Goal: Navigation & Orientation: Find specific page/section

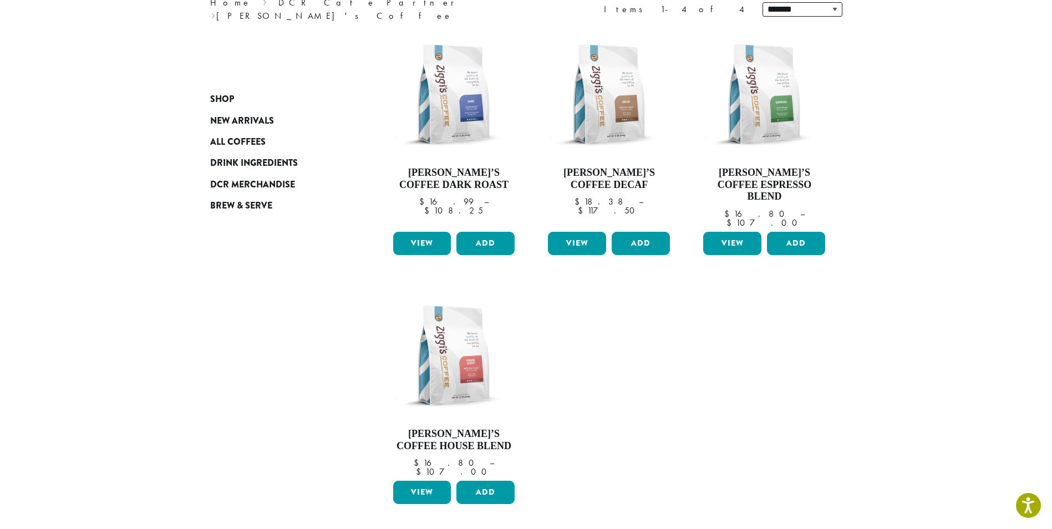
scroll to position [166, 0]
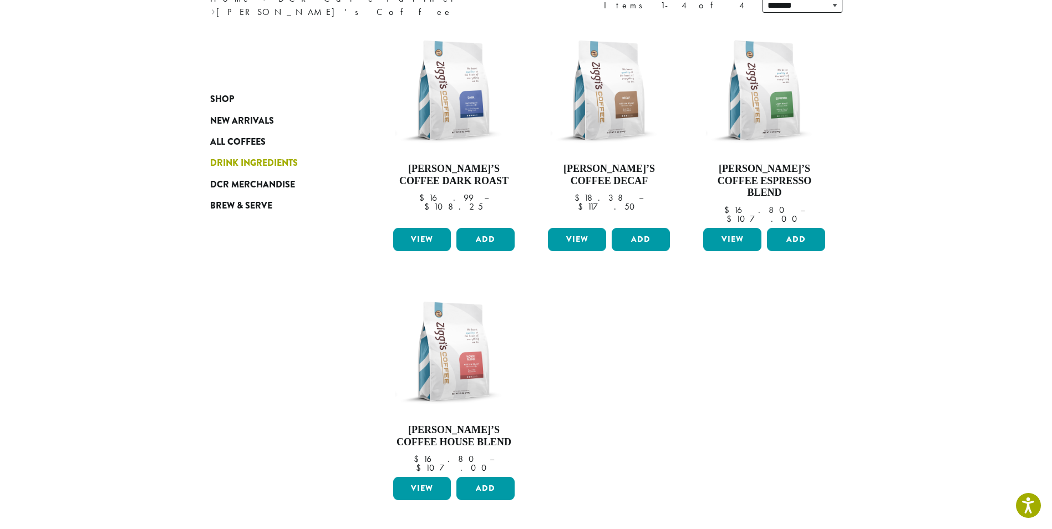
click at [269, 157] on span "Drink Ingredients" at bounding box center [254, 163] width 88 height 14
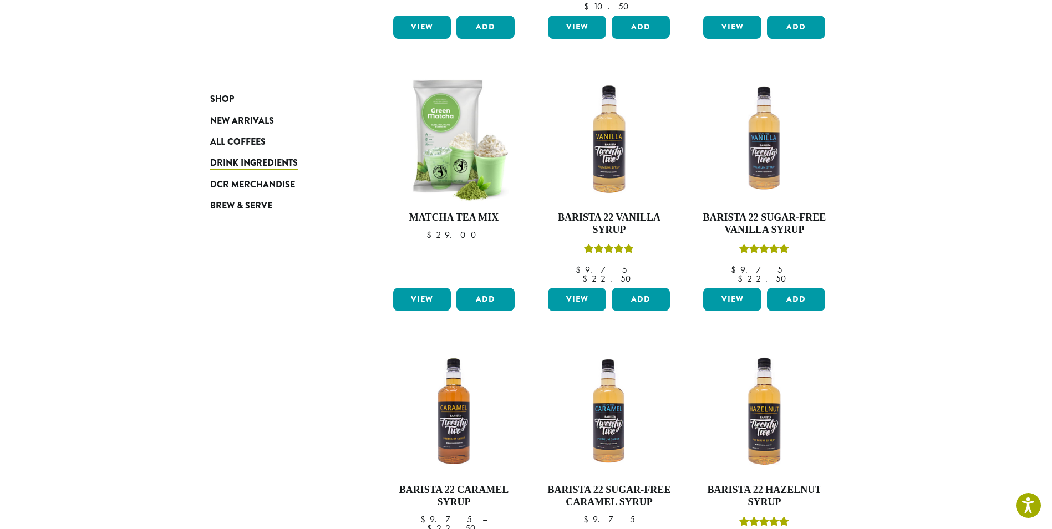
scroll to position [831, 0]
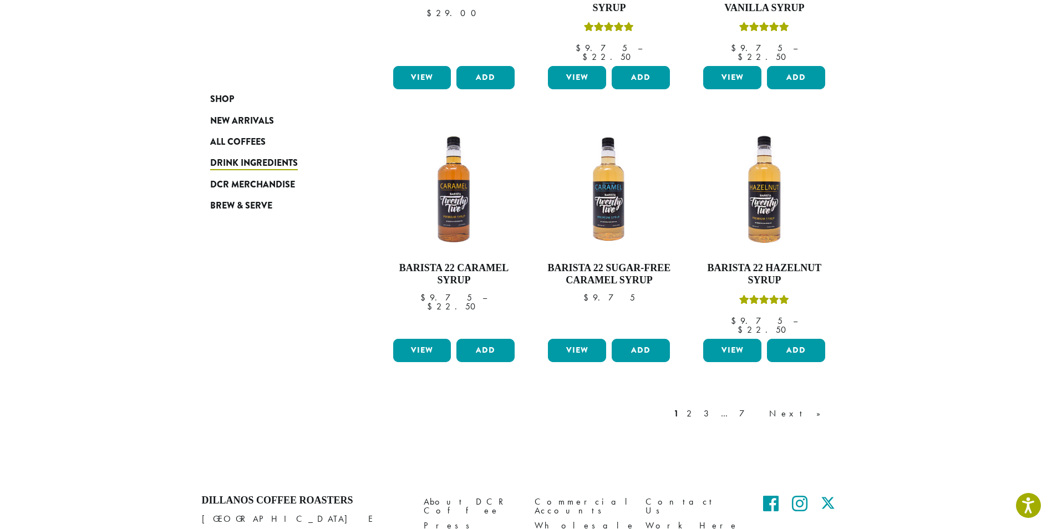
click at [817, 407] on link "Next »" at bounding box center [799, 413] width 64 height 13
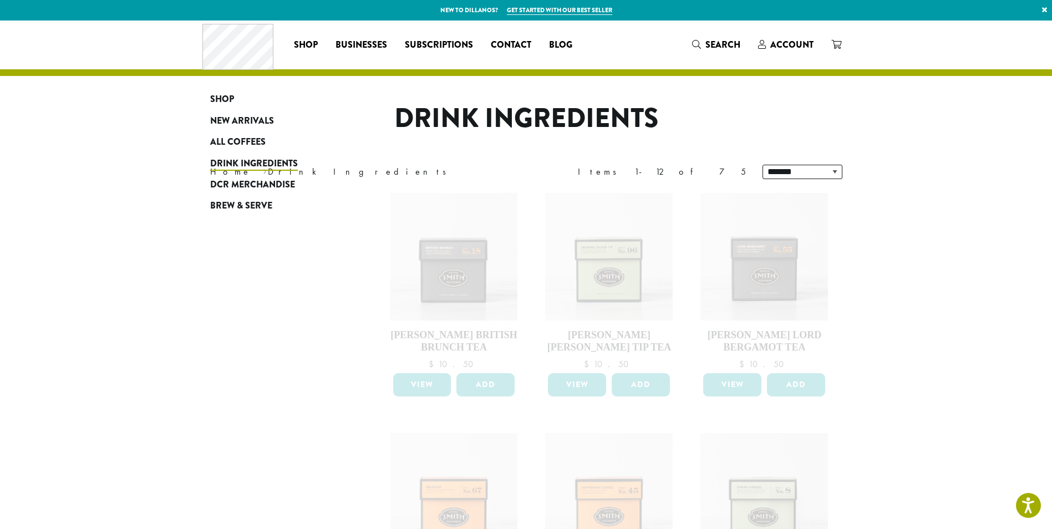
scroll to position [831, 0]
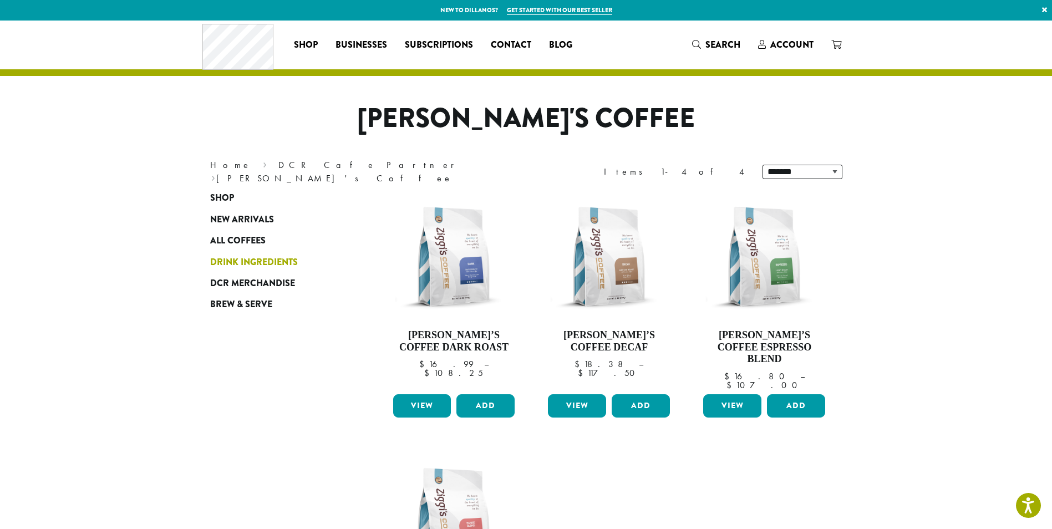
click at [283, 259] on span "Drink Ingredients" at bounding box center [254, 263] width 88 height 14
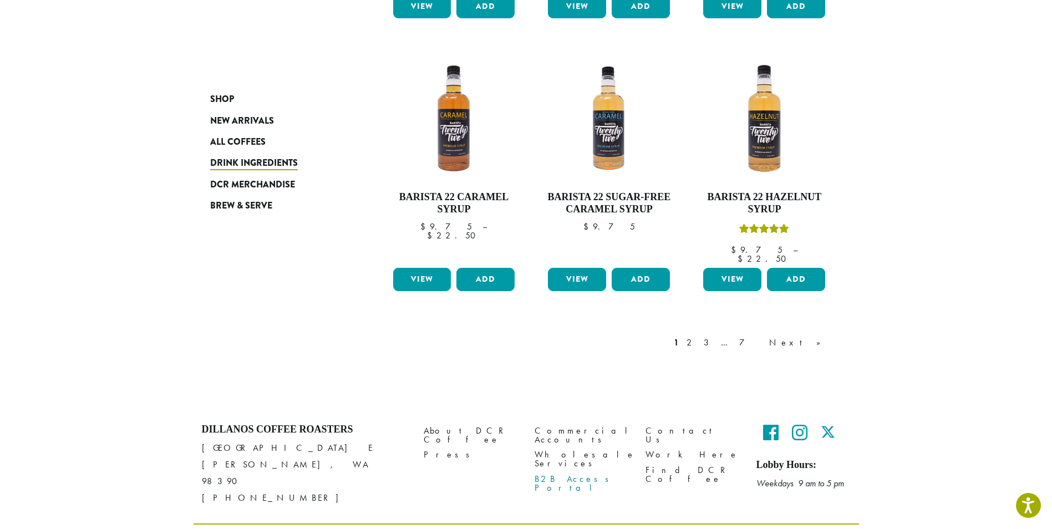
scroll to position [904, 0]
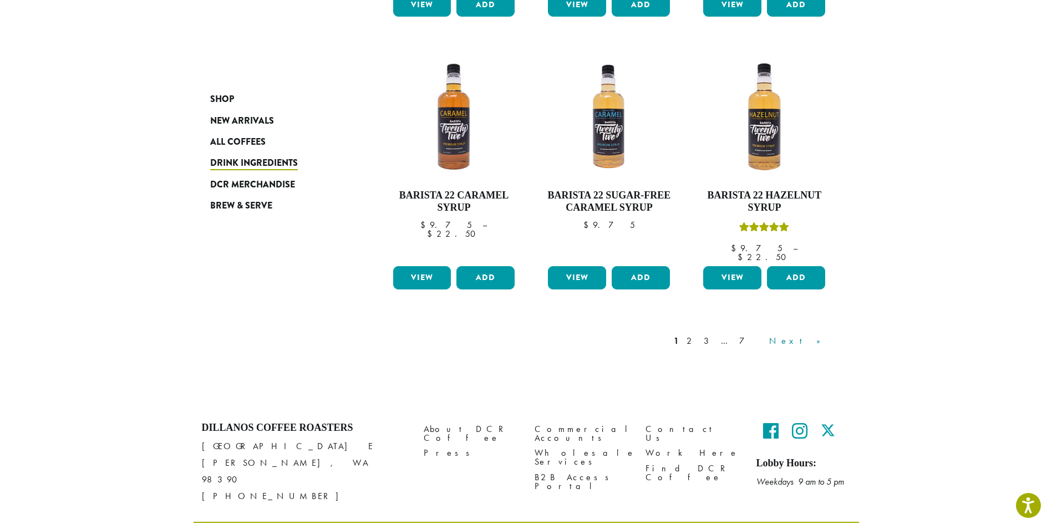
click at [821, 334] on link "Next »" at bounding box center [799, 340] width 64 height 13
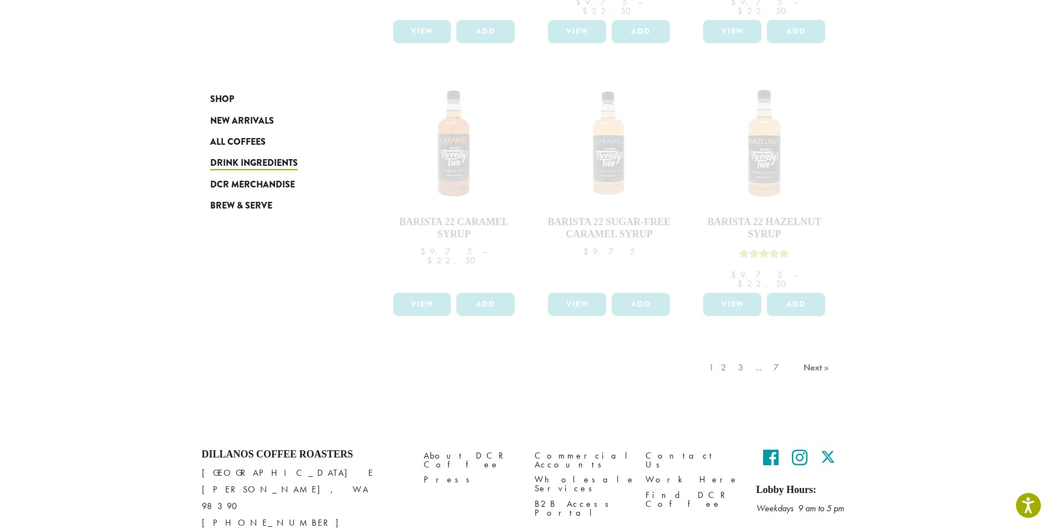
scroll to position [887, 0]
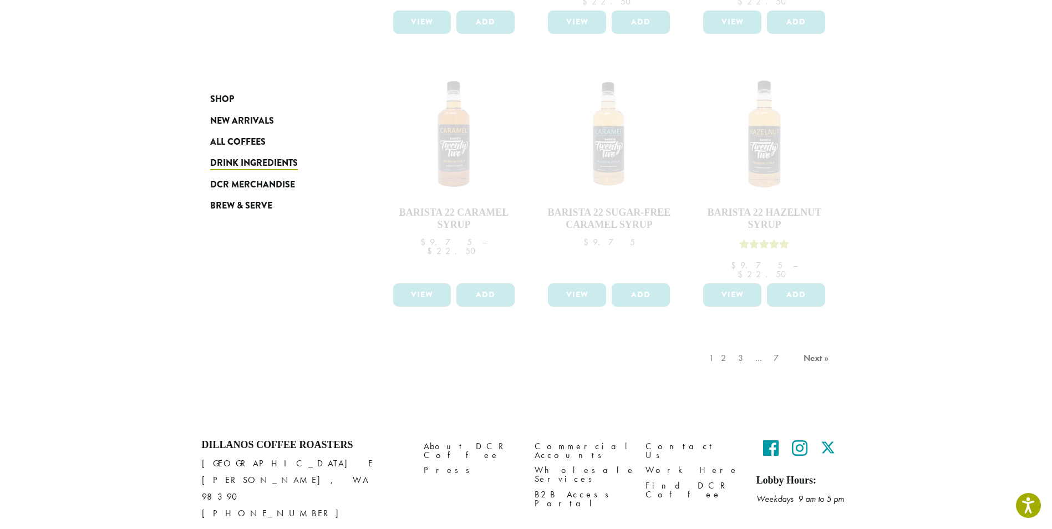
click at [751, 343] on div "1 2 3 … 7 Next »" at bounding box center [769, 369] width 127 height 52
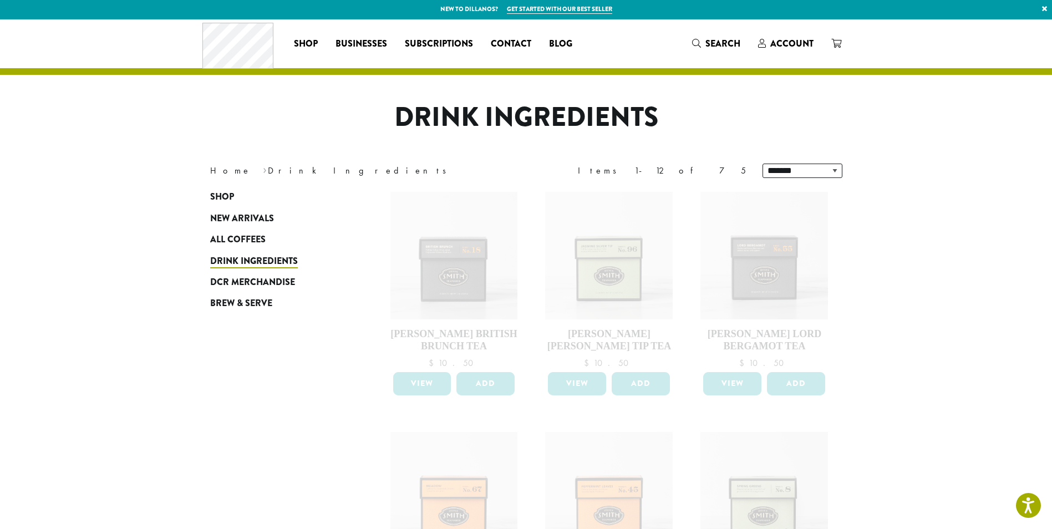
scroll to position [0, 0]
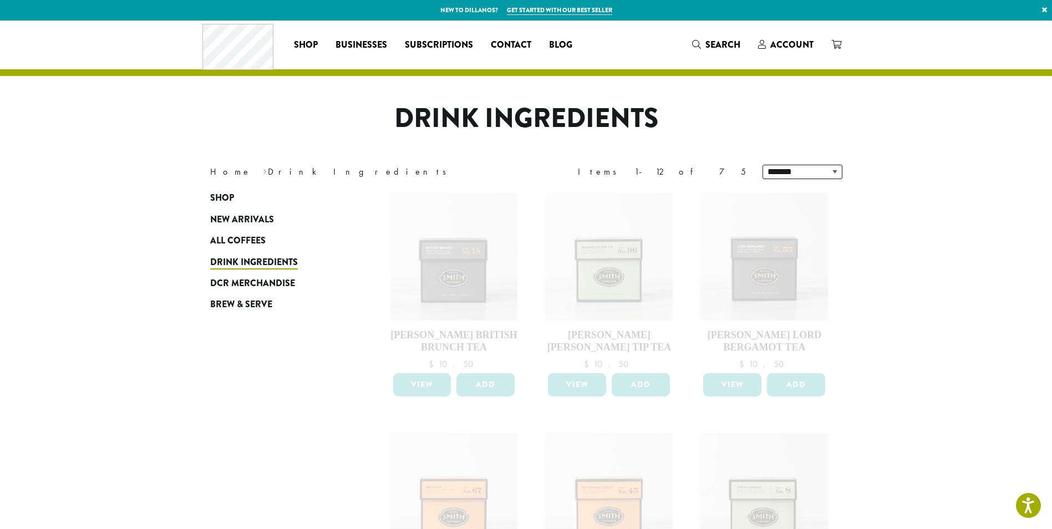
scroll to position [904, 0]
